Goal: Task Accomplishment & Management: Manage account settings

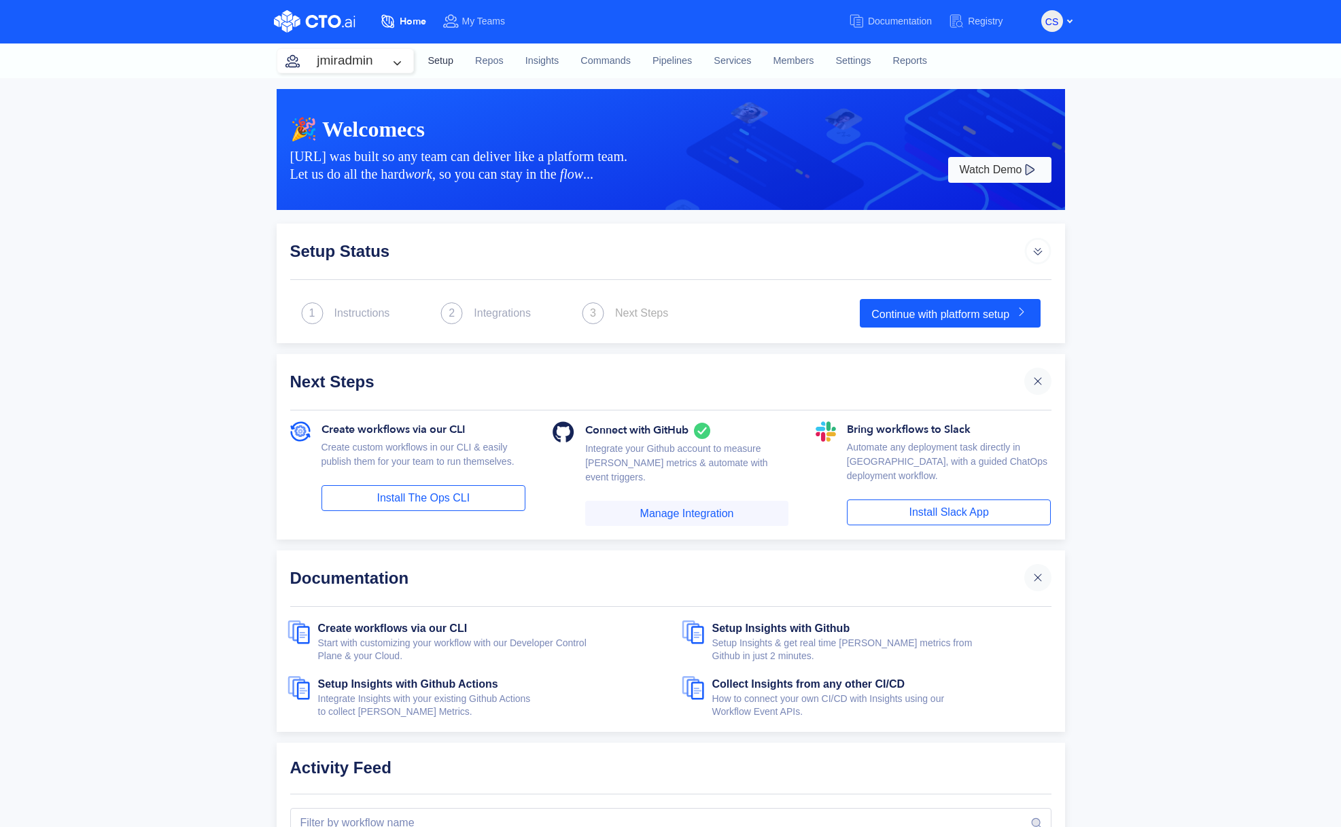
click at [440, 66] on link "Setup" at bounding box center [441, 61] width 48 height 37
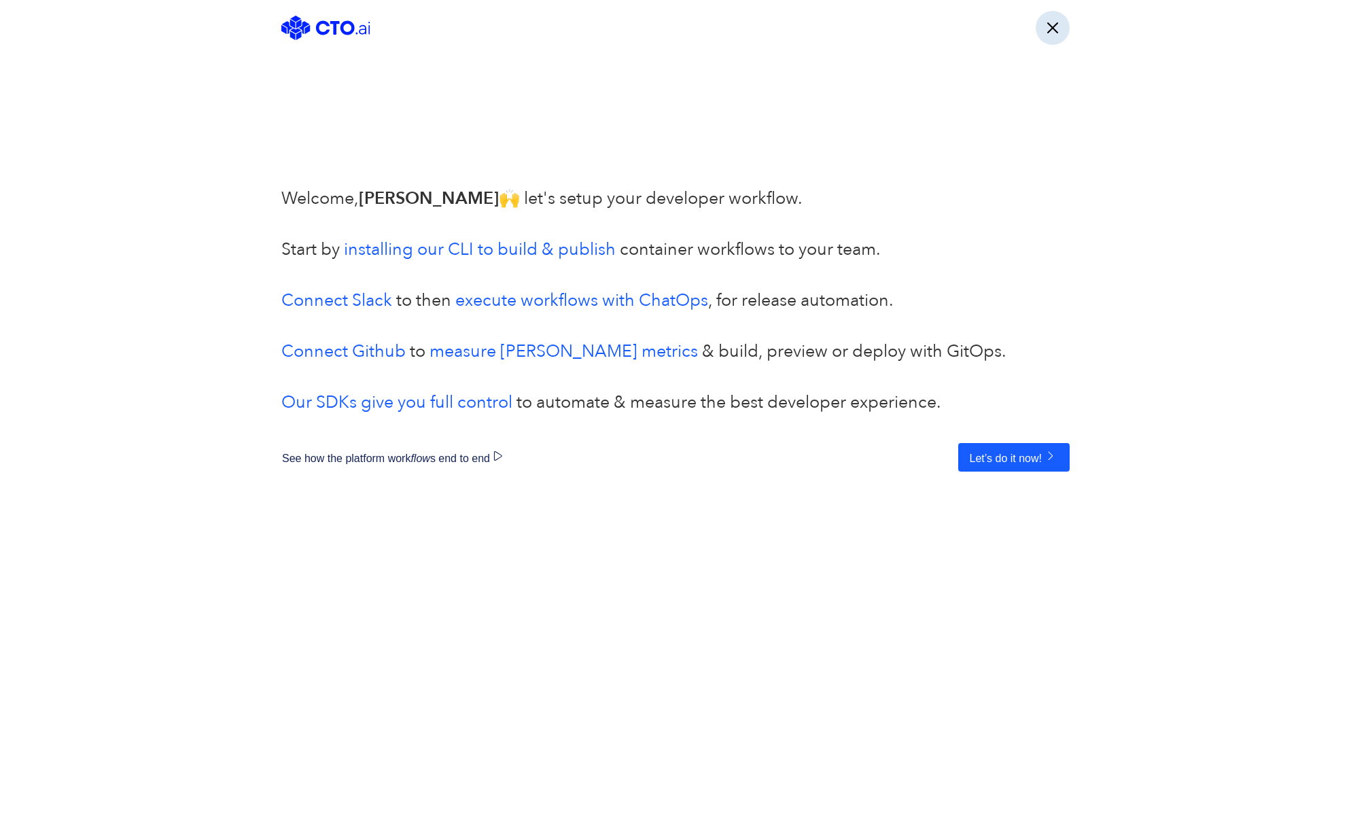
click at [1046, 31] on button "button" at bounding box center [1053, 28] width 34 height 34
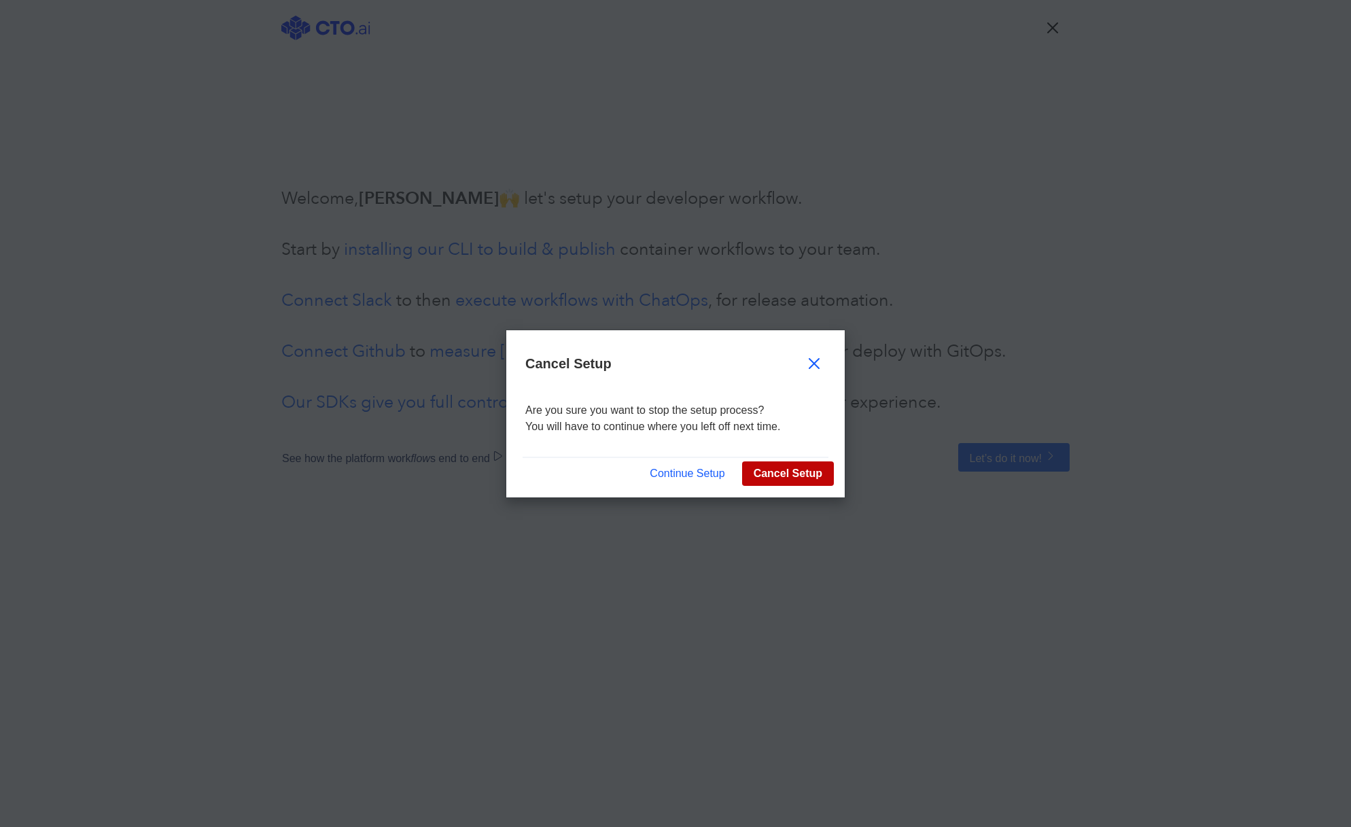
click at [780, 472] on button "Cancel Setup" at bounding box center [788, 474] width 92 height 24
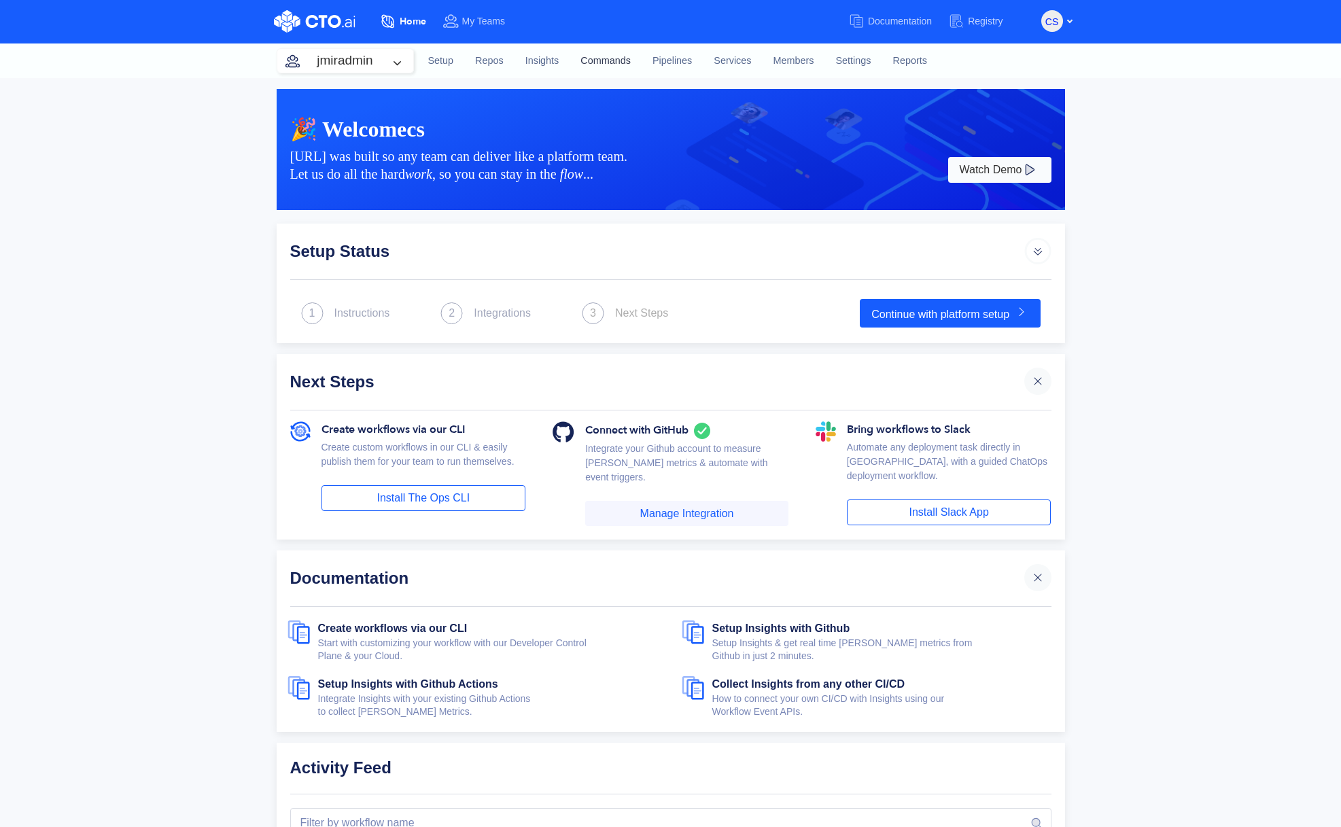
click at [609, 65] on link "Commands" at bounding box center [606, 61] width 72 height 37
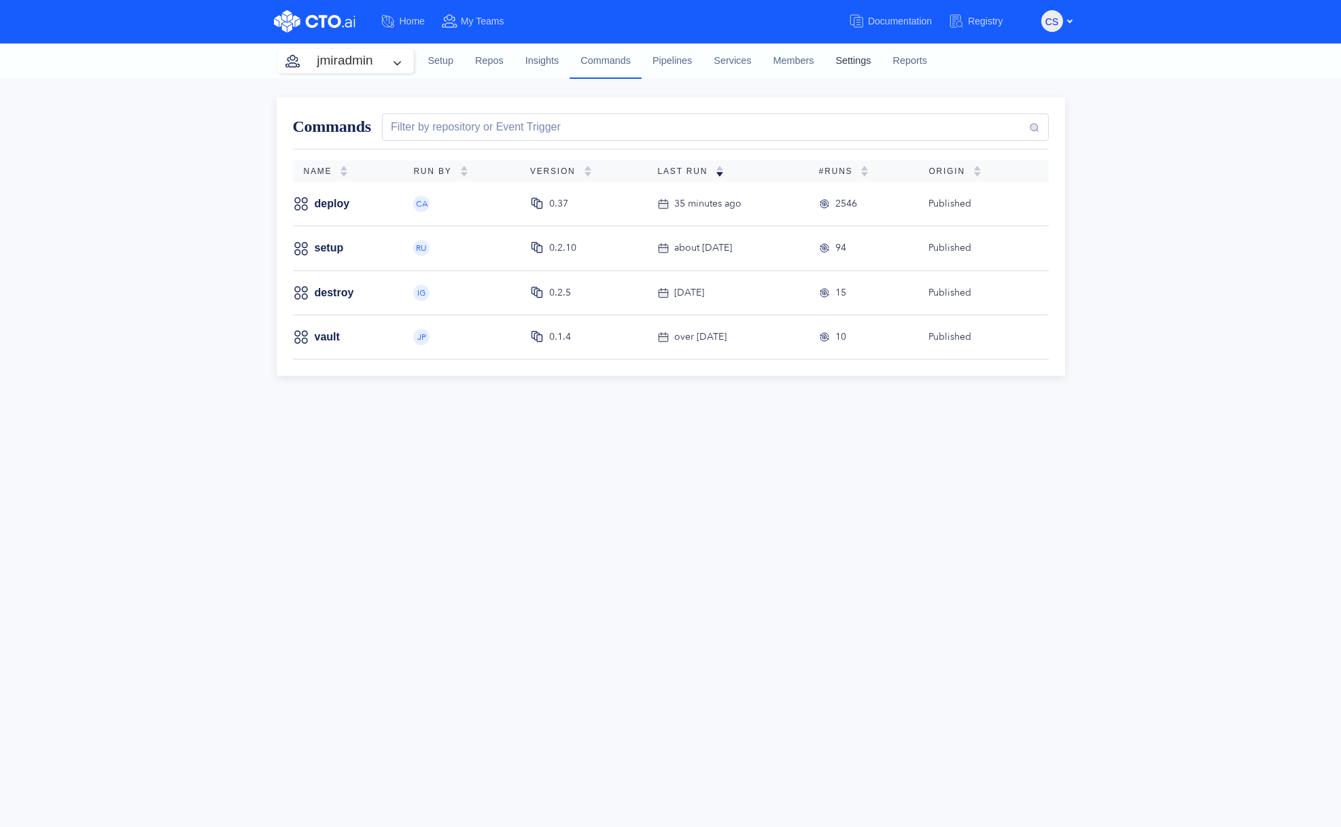
click at [854, 60] on link "Settings" at bounding box center [853, 61] width 57 height 37
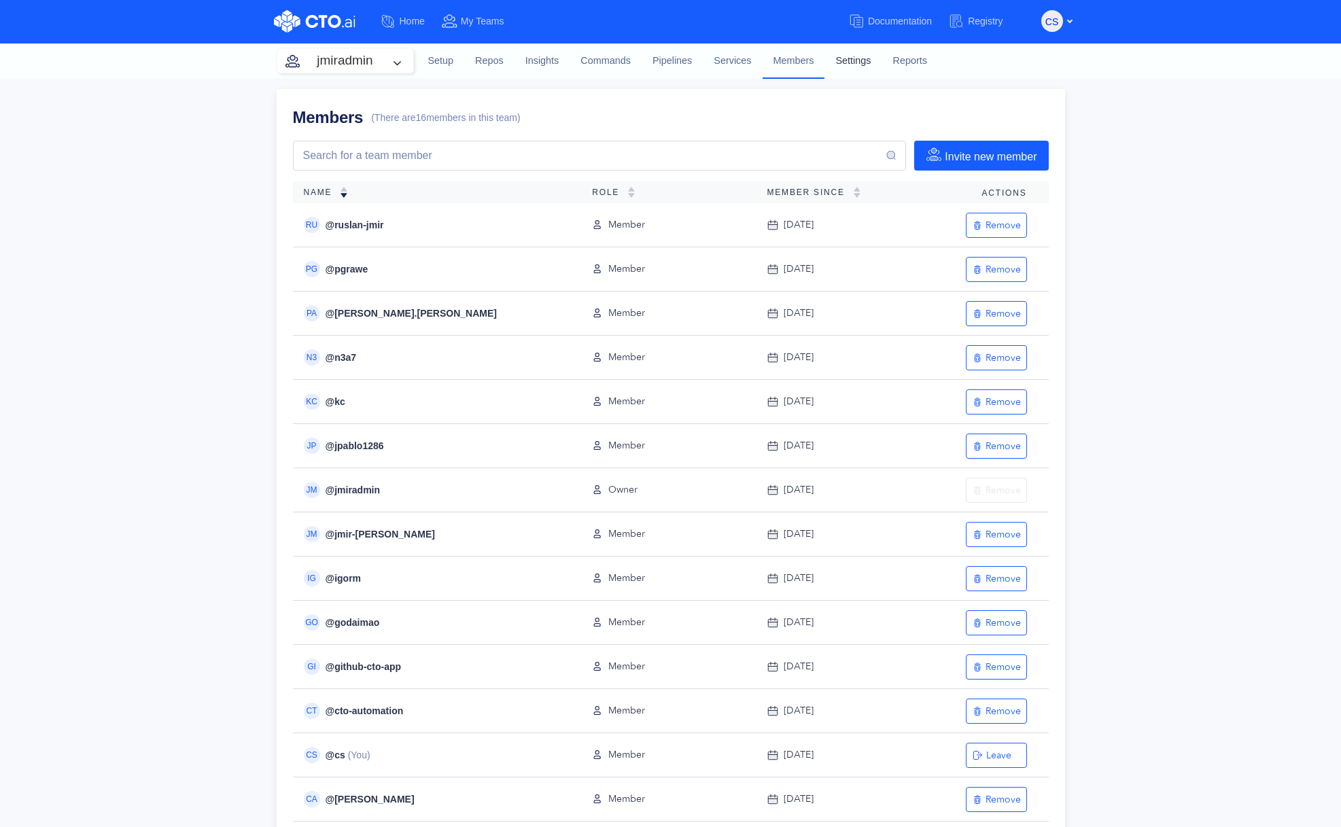
click at [850, 67] on link "Settings" at bounding box center [853, 61] width 57 height 37
